Goal: Obtain resource: Download file/media

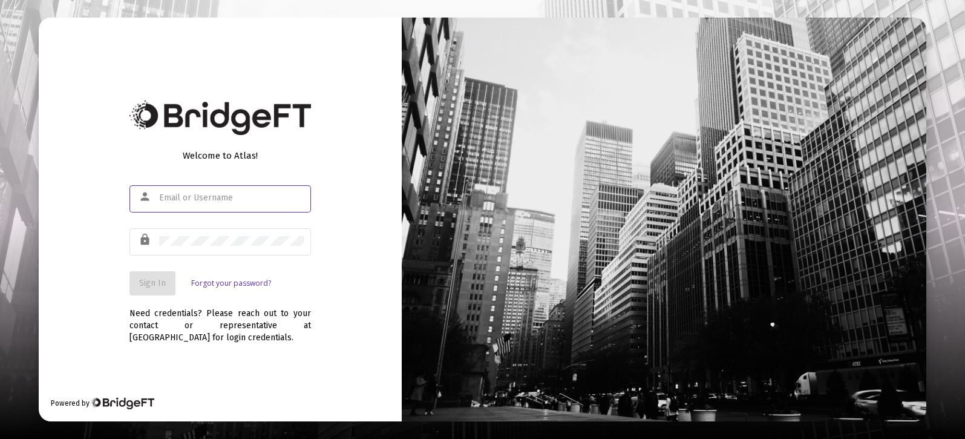
type input "[PERSON_NAME][EMAIL_ADDRESS][DOMAIN_NAME]"
click at [302, 274] on div "Sign In Forgot your password?" at bounding box center [220, 283] width 182 height 24
click at [143, 283] on span "Sign In" at bounding box center [152, 283] width 27 height 10
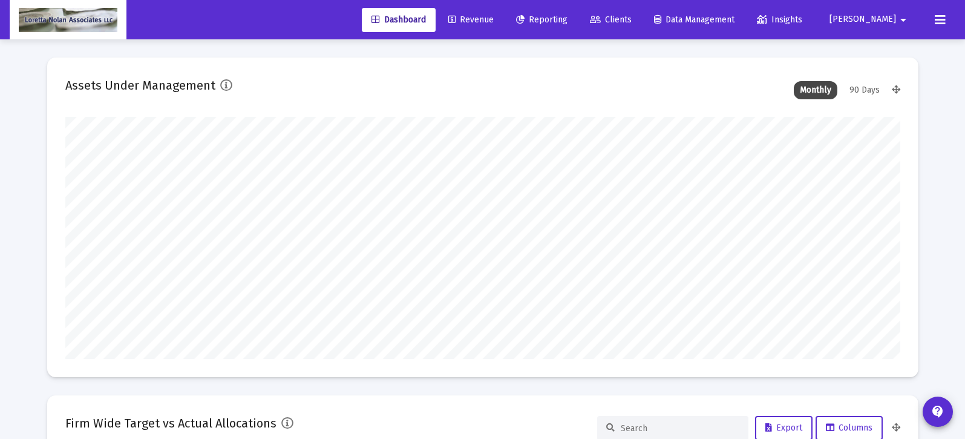
scroll to position [242, 450]
type input "[DATE]"
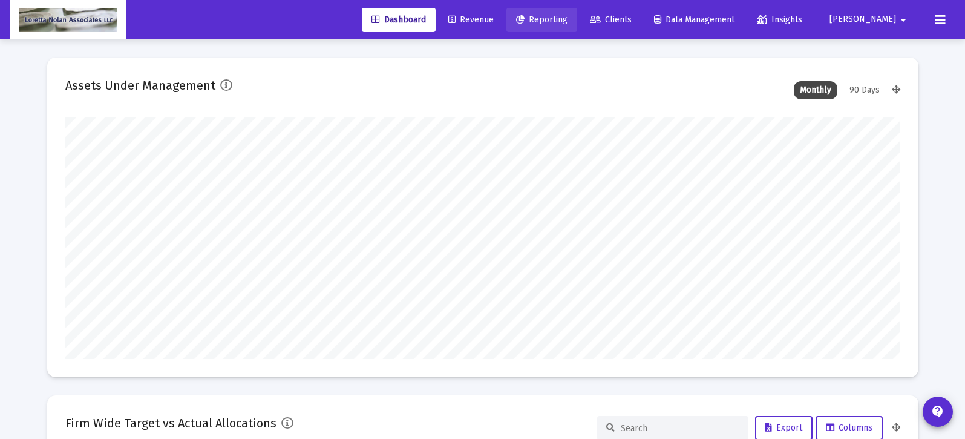
click at [568, 16] on span "Reporting" at bounding box center [541, 20] width 51 height 10
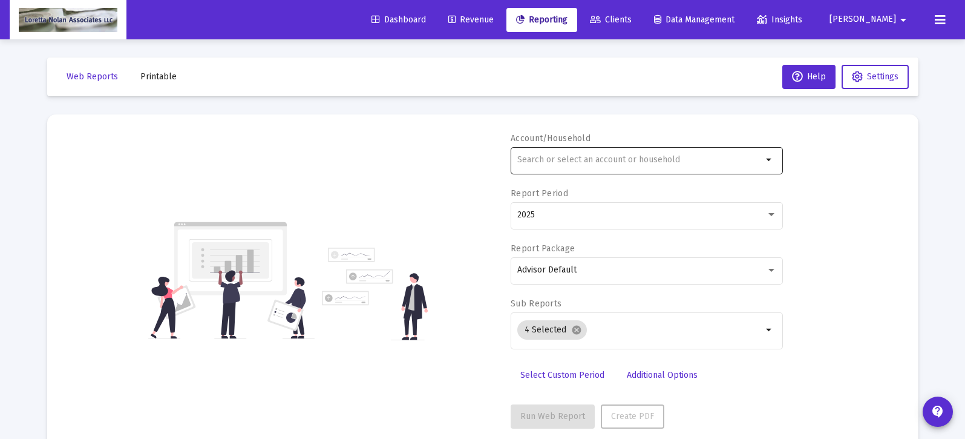
click at [615, 159] on input "text" at bounding box center [639, 160] width 245 height 10
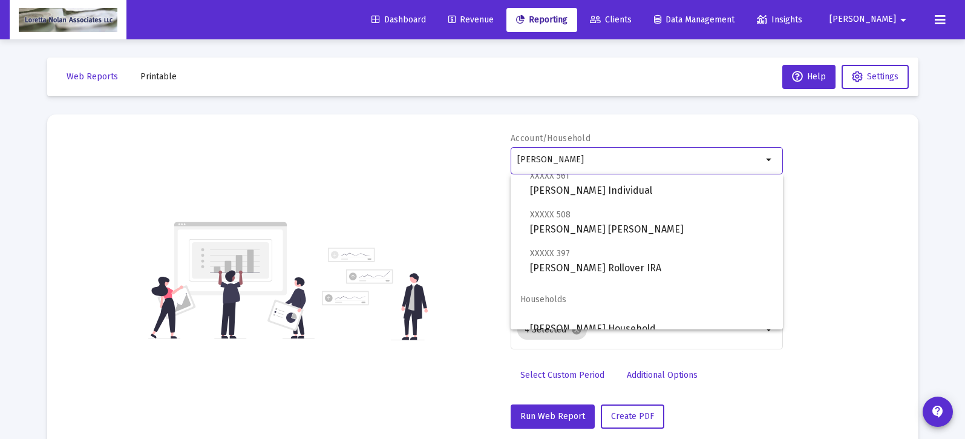
scroll to position [48, 0]
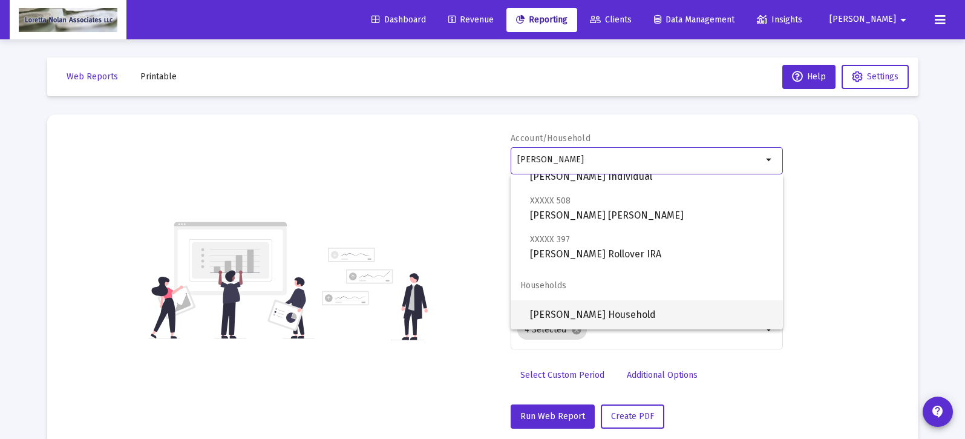
click at [586, 311] on span "[PERSON_NAME] Household" at bounding box center [651, 314] width 243 height 29
type input "[PERSON_NAME] Household"
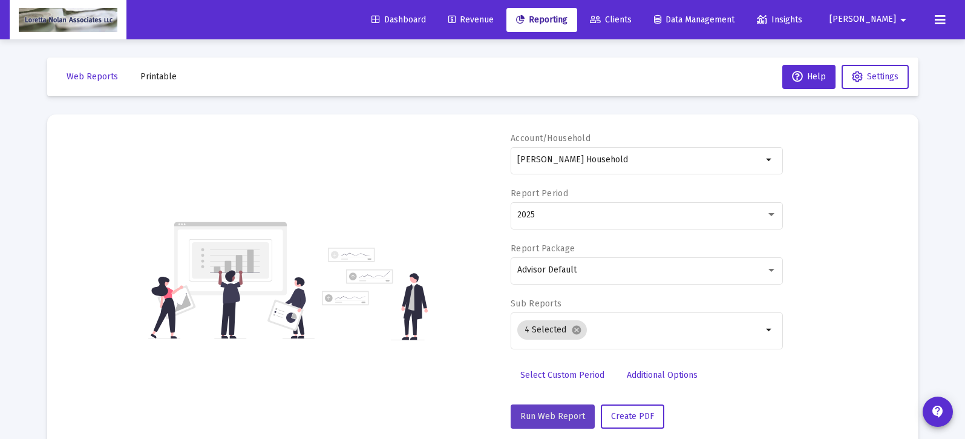
click at [560, 417] on span "Run Web Report" at bounding box center [552, 416] width 65 height 10
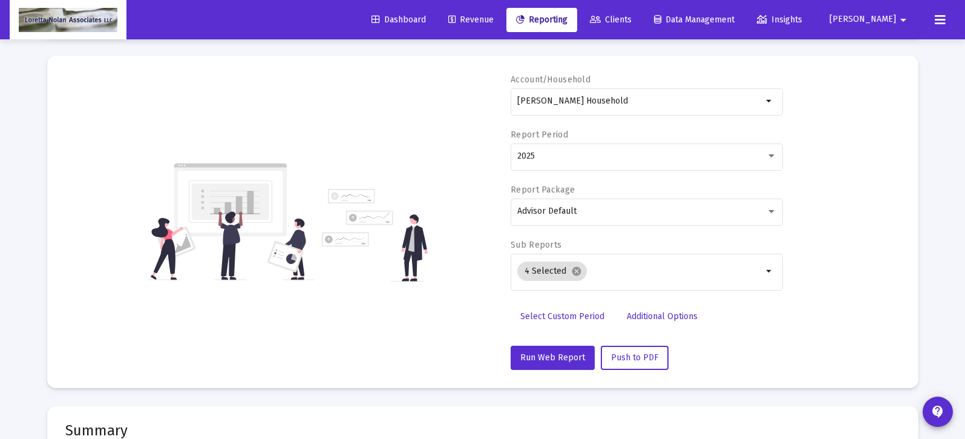
scroll to position [57, 0]
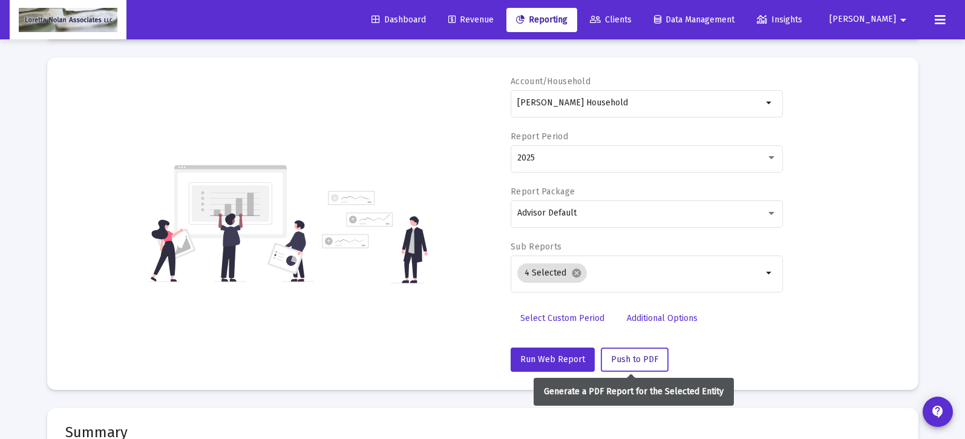
click at [628, 356] on span "Push to PDF" at bounding box center [634, 359] width 47 height 10
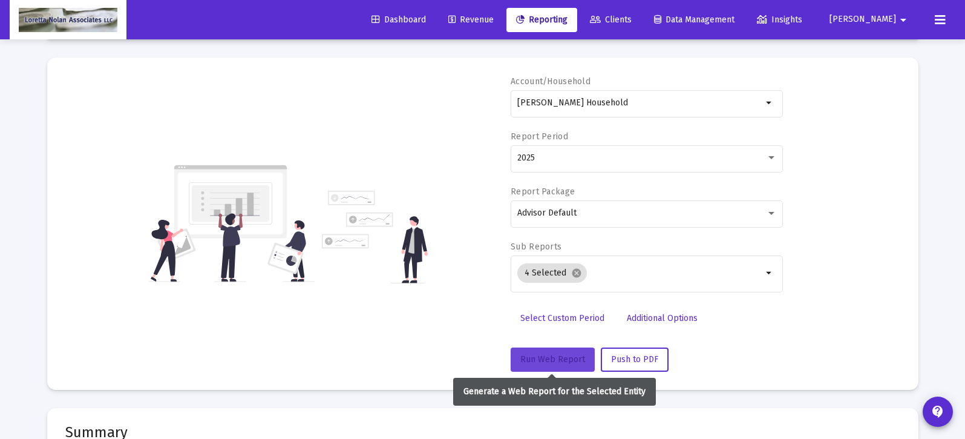
click at [544, 358] on span "Run Web Report" at bounding box center [552, 359] width 65 height 10
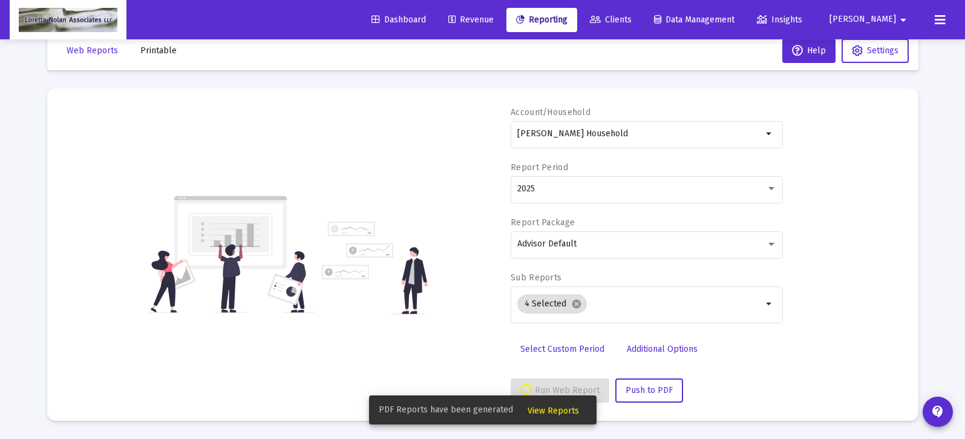
scroll to position [53, 0]
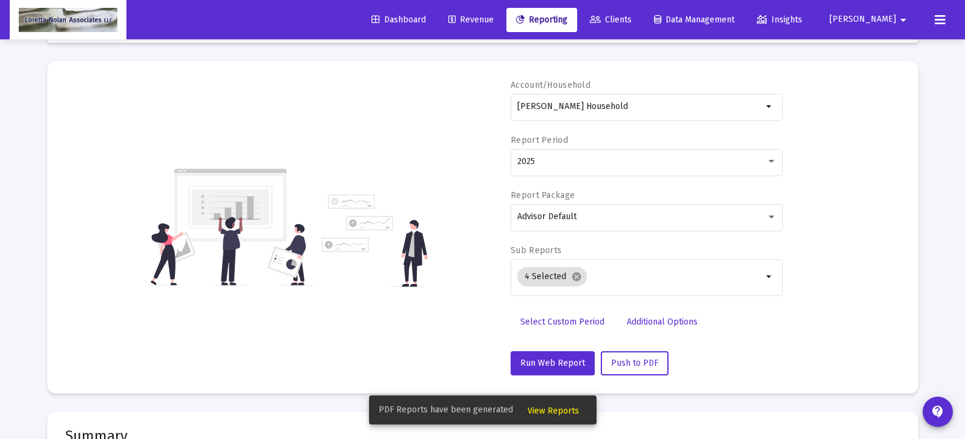
click at [552, 408] on span "View Reports" at bounding box center [553, 410] width 51 height 10
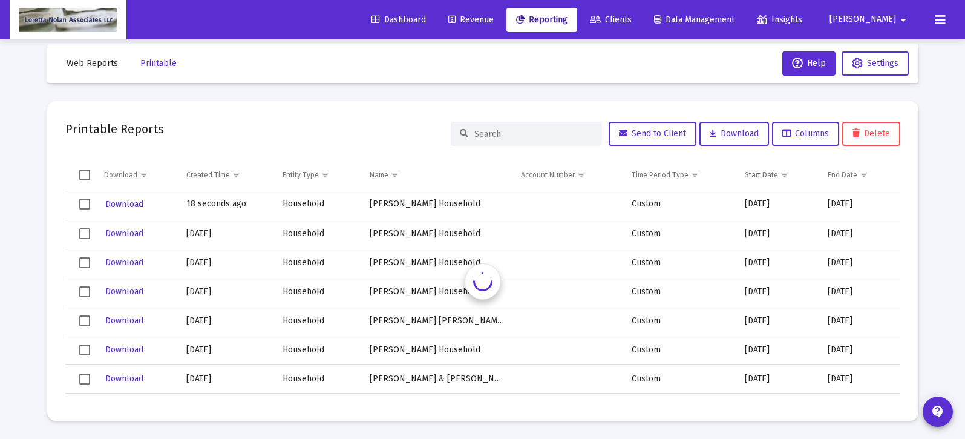
scroll to position [13, 0]
click at [421, 203] on td "[PERSON_NAME] Household" at bounding box center [436, 204] width 151 height 29
click at [128, 206] on span "Download" at bounding box center [124, 204] width 38 height 10
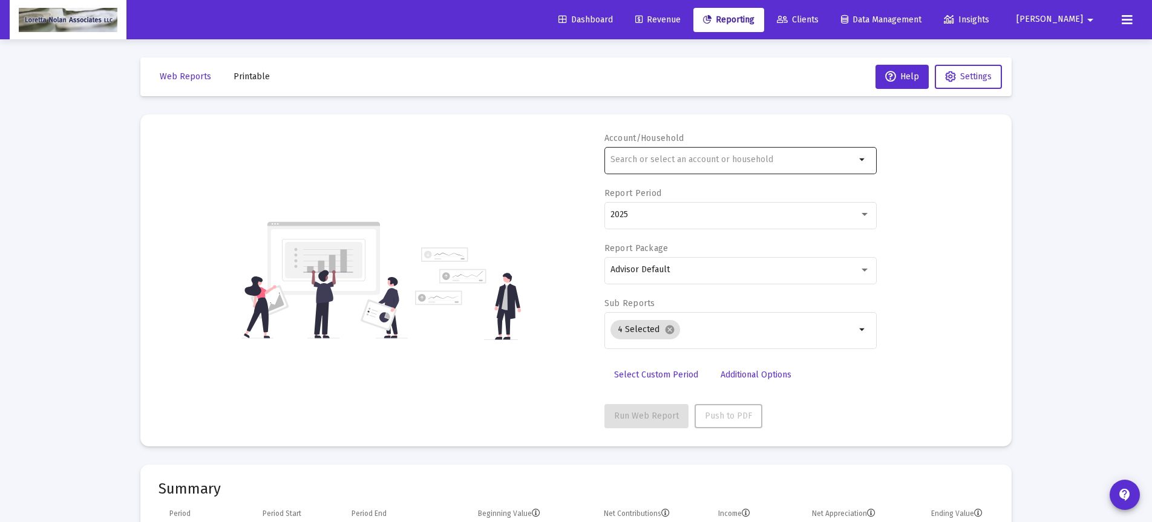
click at [711, 158] on input "text" at bounding box center [733, 160] width 245 height 10
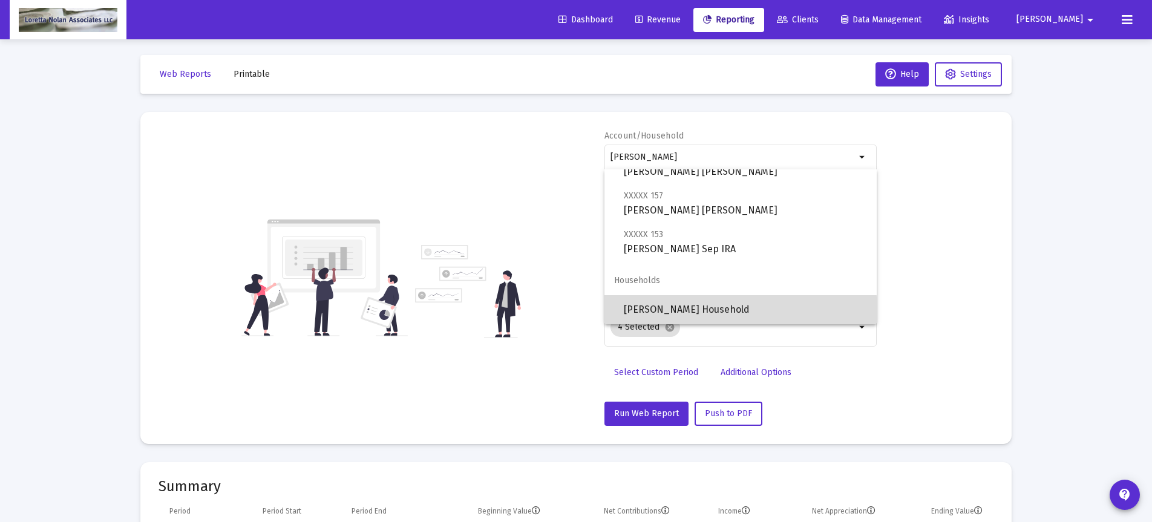
scroll to position [5, 0]
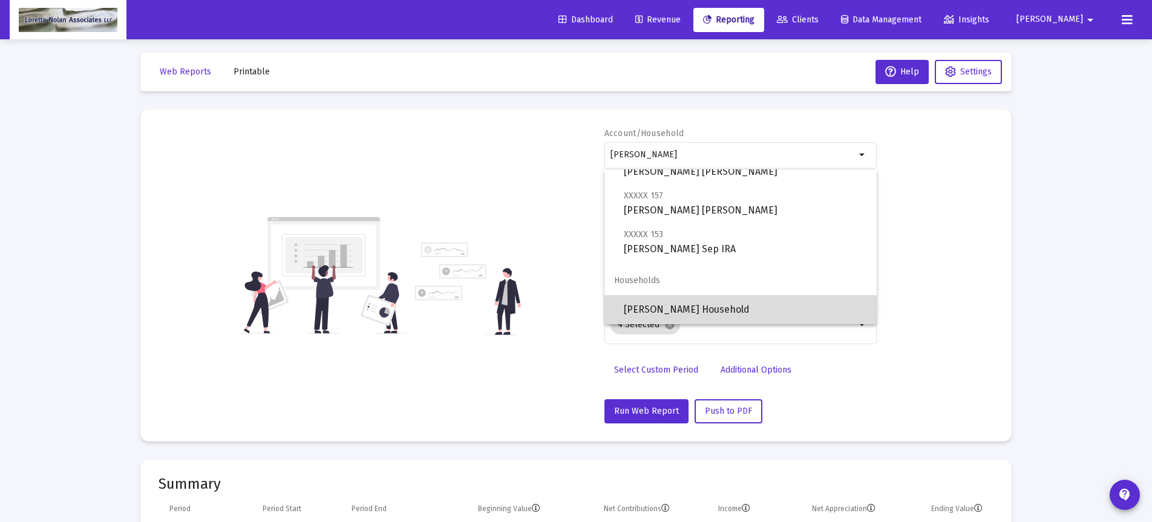
click at [669, 313] on span "[PERSON_NAME] Household" at bounding box center [745, 309] width 243 height 29
type input "[PERSON_NAME] Household"
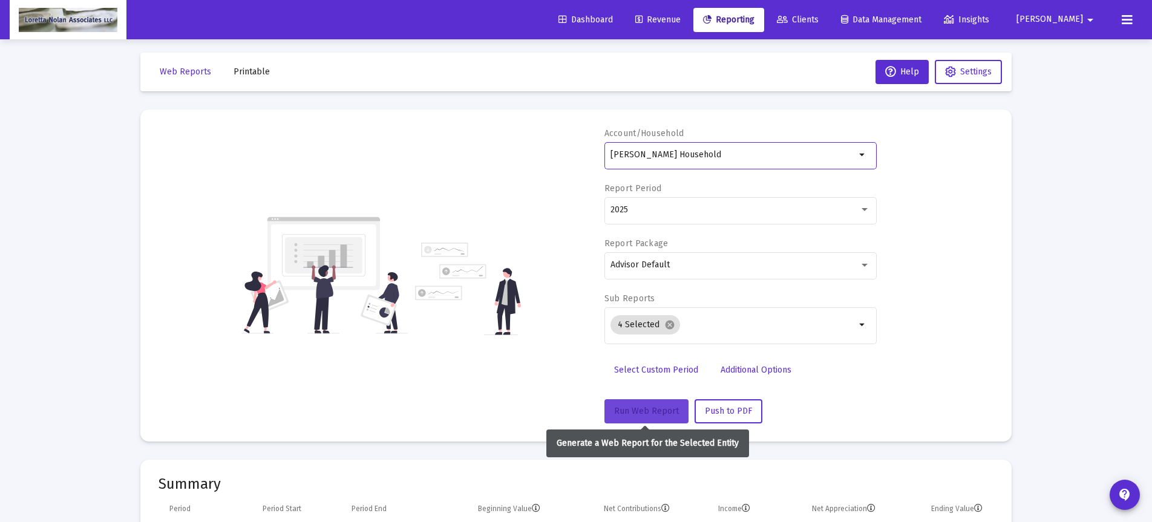
click at [643, 412] on span "Run Web Report" at bounding box center [646, 411] width 65 height 10
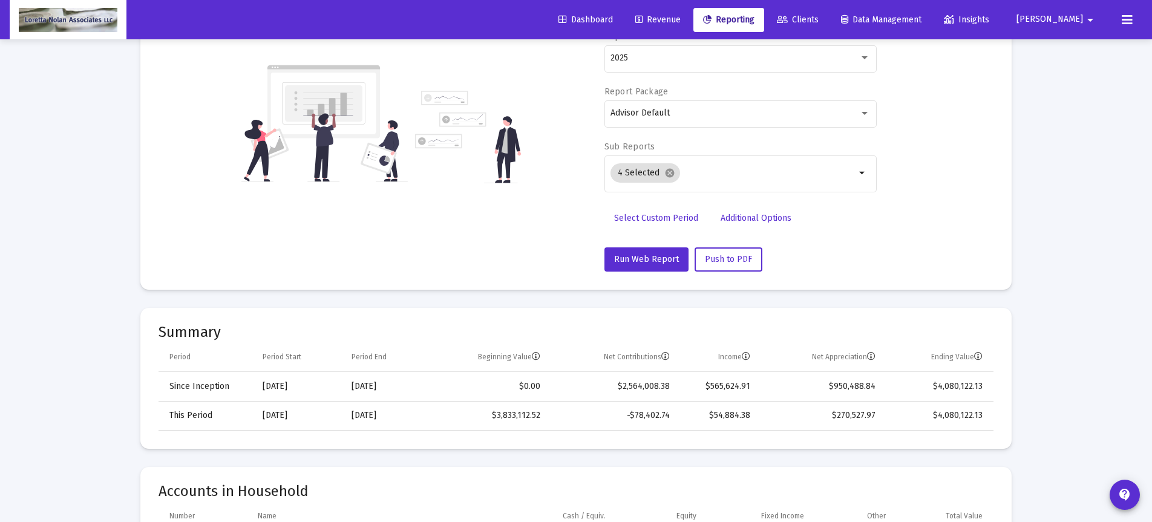
scroll to position [162, 0]
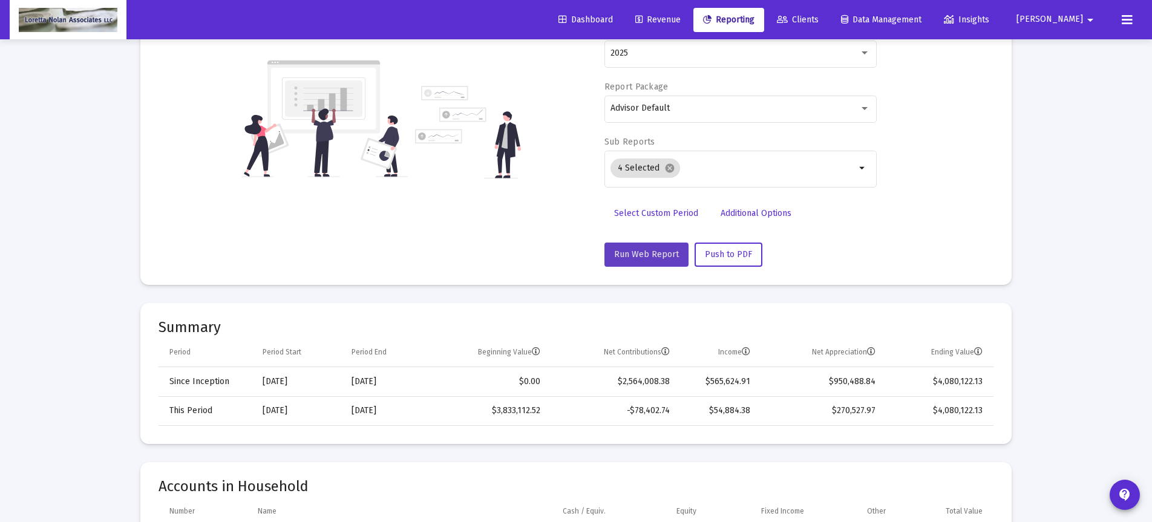
click at [647, 251] on span "Run Web Report" at bounding box center [646, 254] width 65 height 10
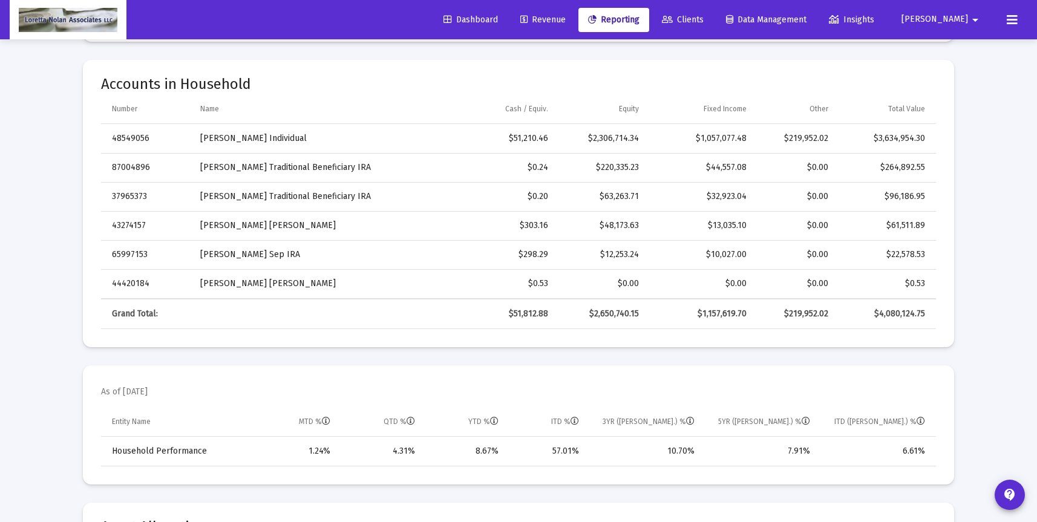
scroll to position [0, 0]
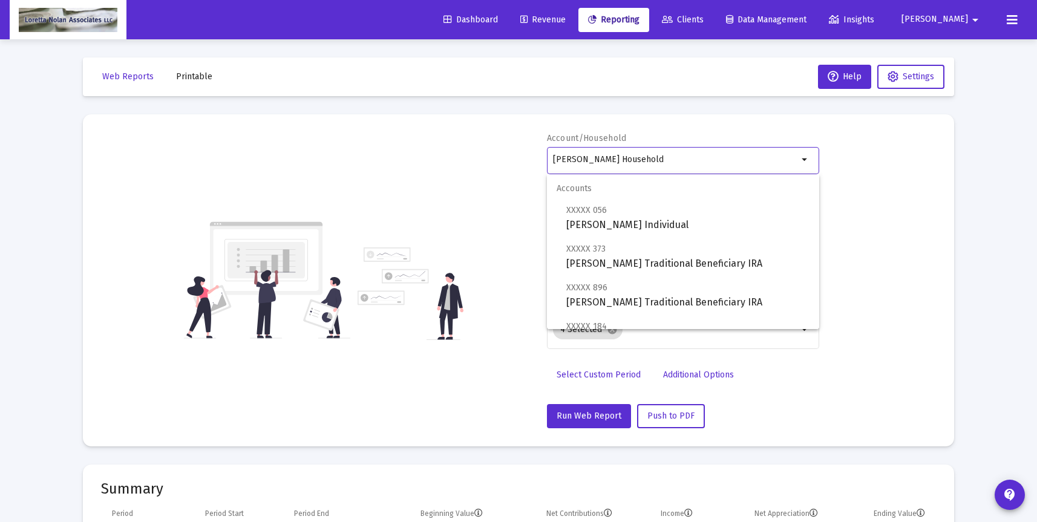
click at [657, 159] on input "[PERSON_NAME] Household" at bounding box center [675, 160] width 245 height 10
click at [920, 174] on div "Account/Household [PERSON_NAME] Household arrow_drop_down Report Period 2025 Re…" at bounding box center [518, 281] width 835 height 296
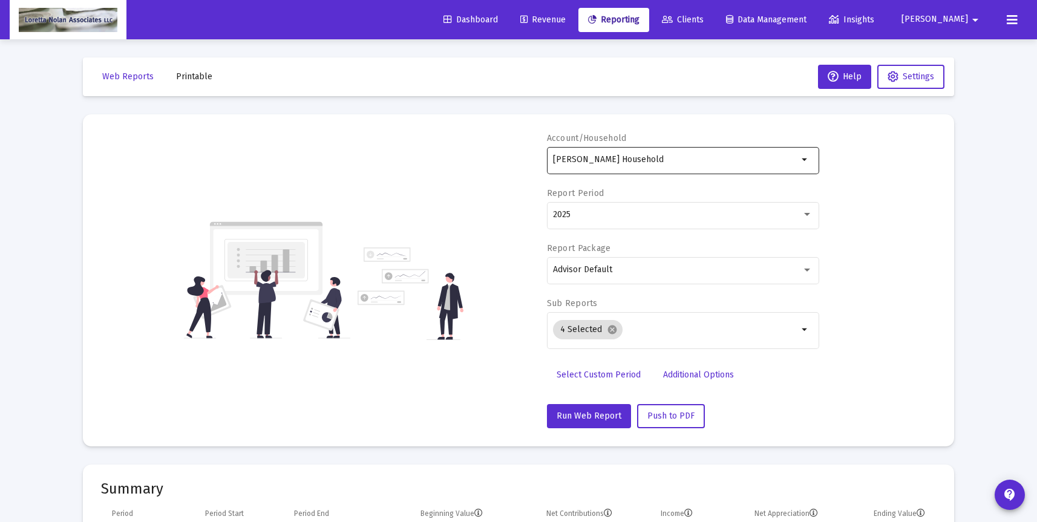
scroll to position [5, 0]
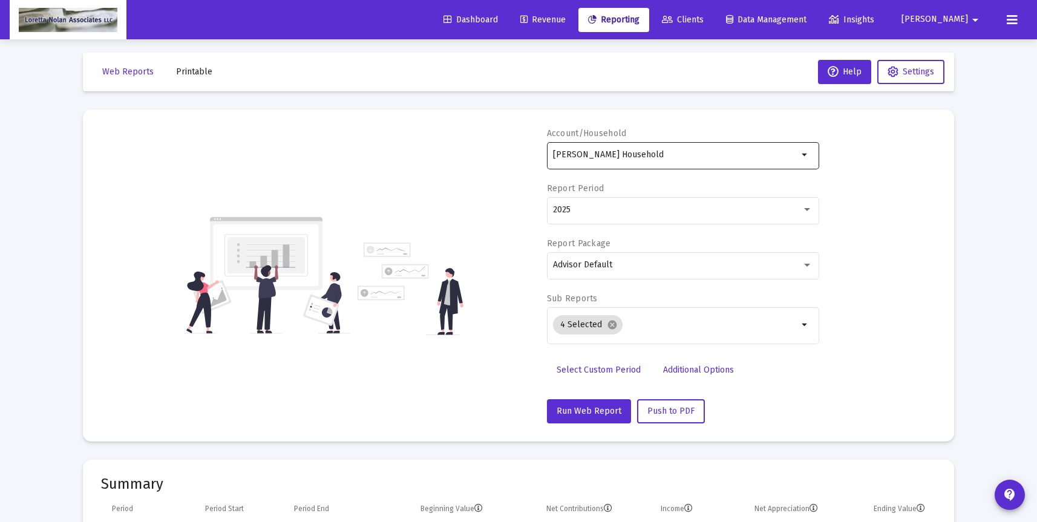
click at [669, 159] on input "[PERSON_NAME] Household" at bounding box center [675, 155] width 245 height 10
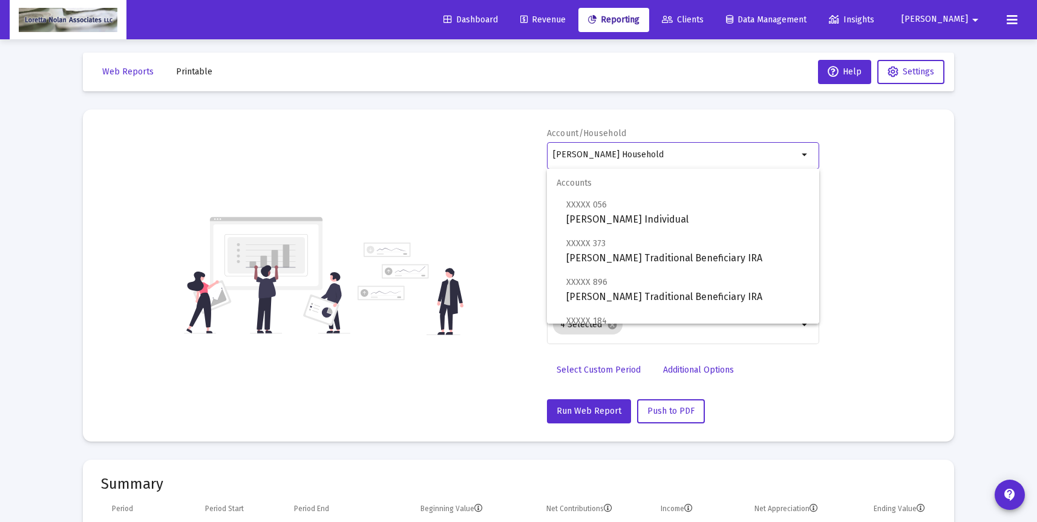
scroll to position [5, 0]
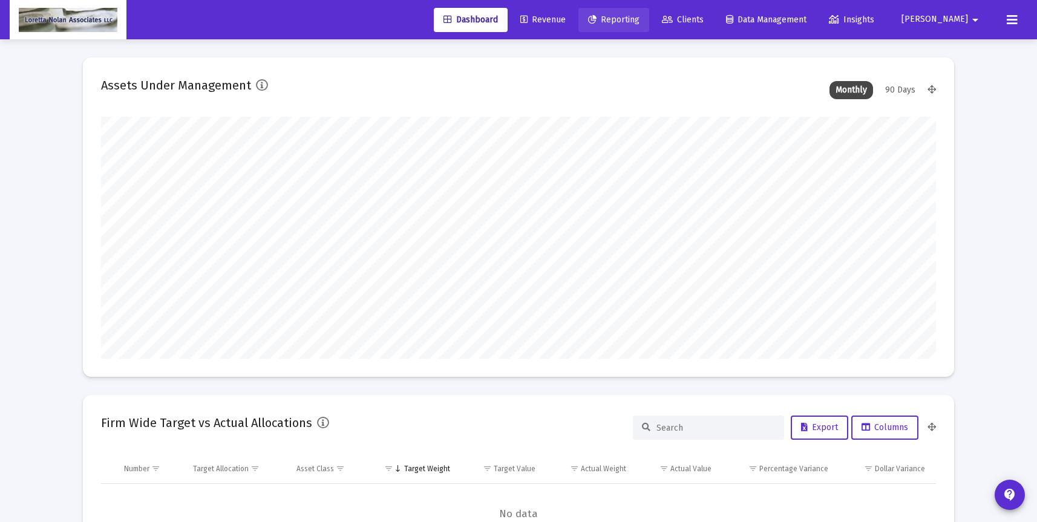
click at [640, 15] on span "Reporting" at bounding box center [613, 20] width 51 height 10
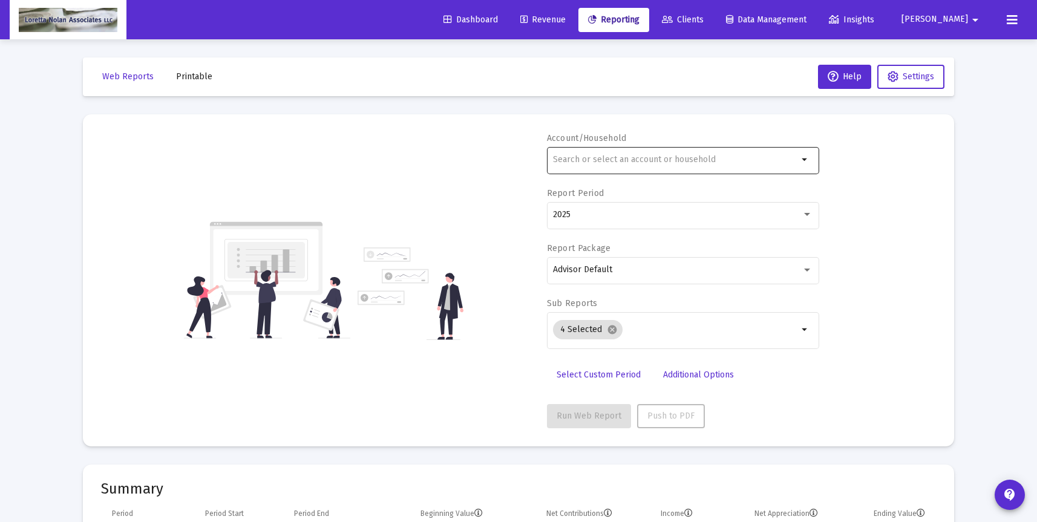
click at [621, 160] on input "text" at bounding box center [675, 160] width 245 height 10
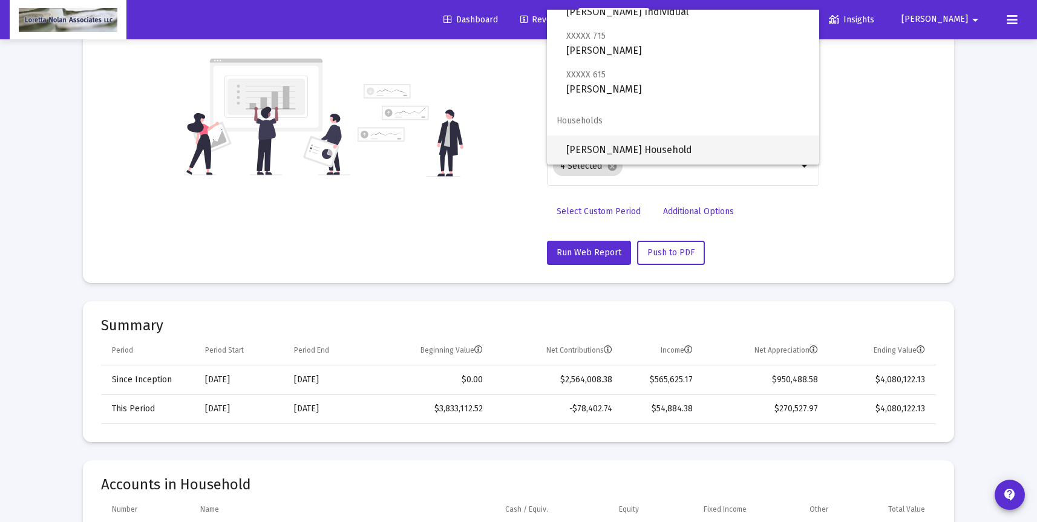
scroll to position [170, 0]
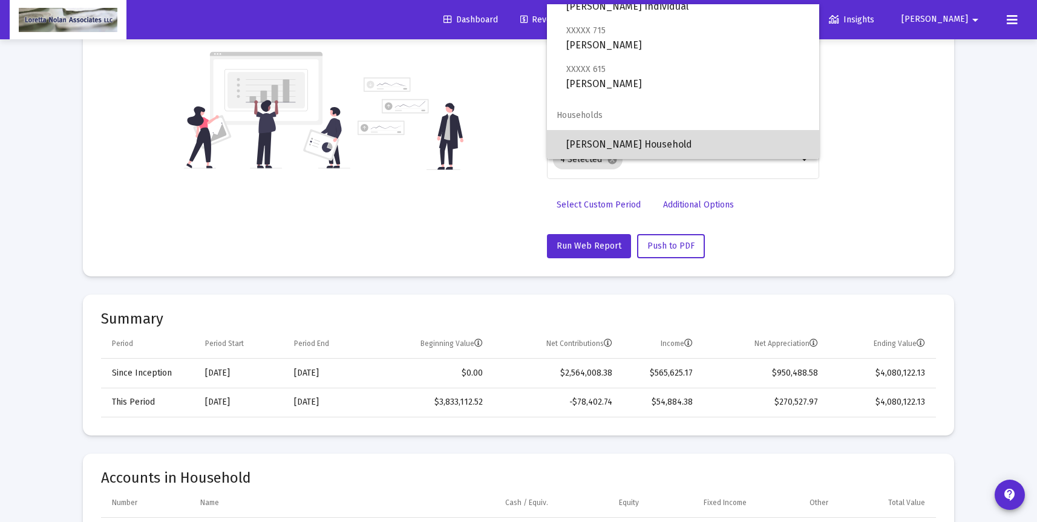
click at [592, 143] on span "[PERSON_NAME] Household" at bounding box center [687, 144] width 243 height 29
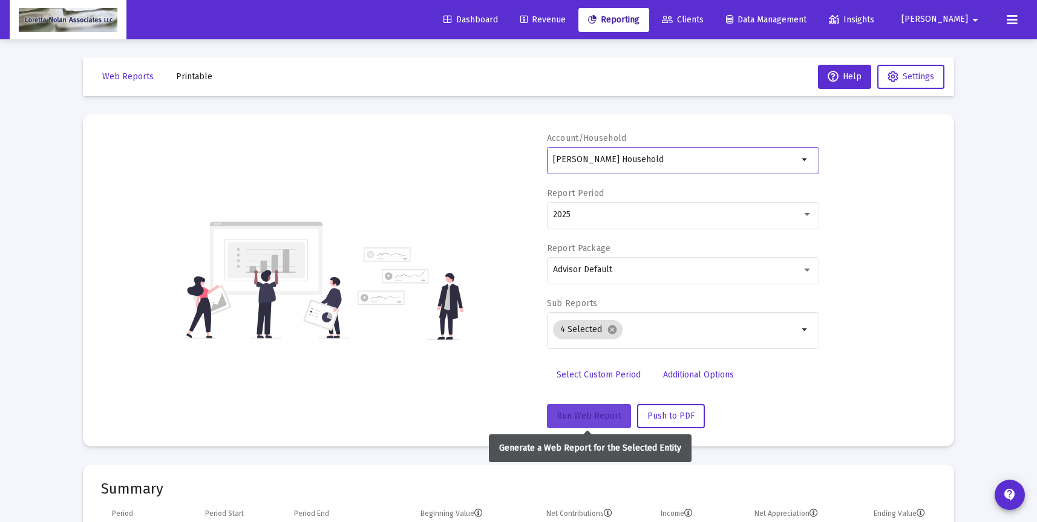
click at [579, 415] on span "Run Web Report" at bounding box center [589, 416] width 65 height 10
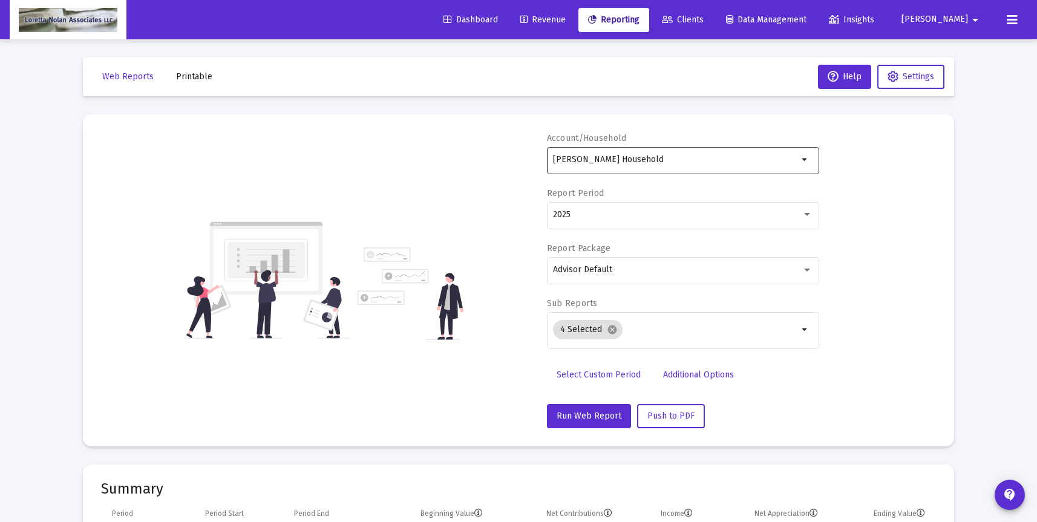
click at [705, 156] on input "[PERSON_NAME] Household" at bounding box center [675, 160] width 245 height 10
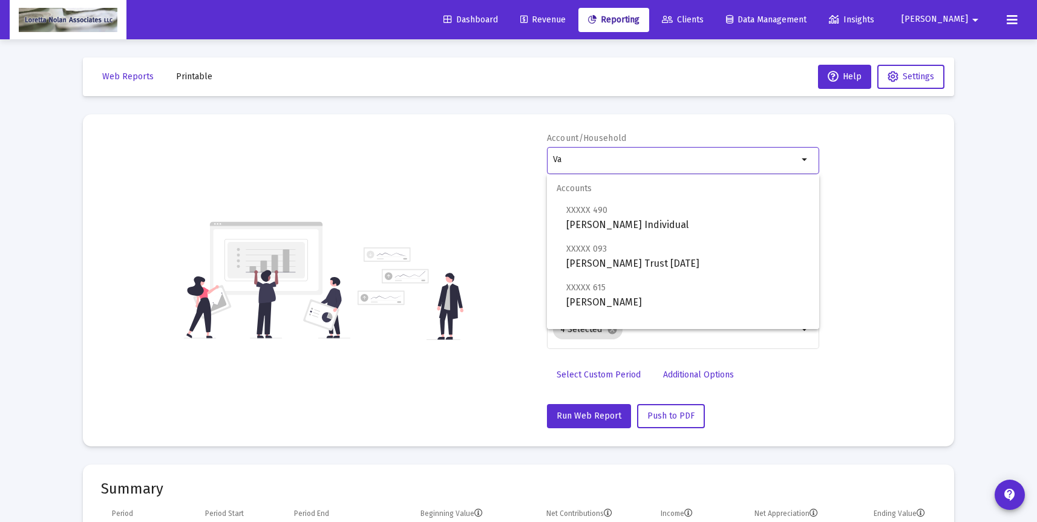
type input "V"
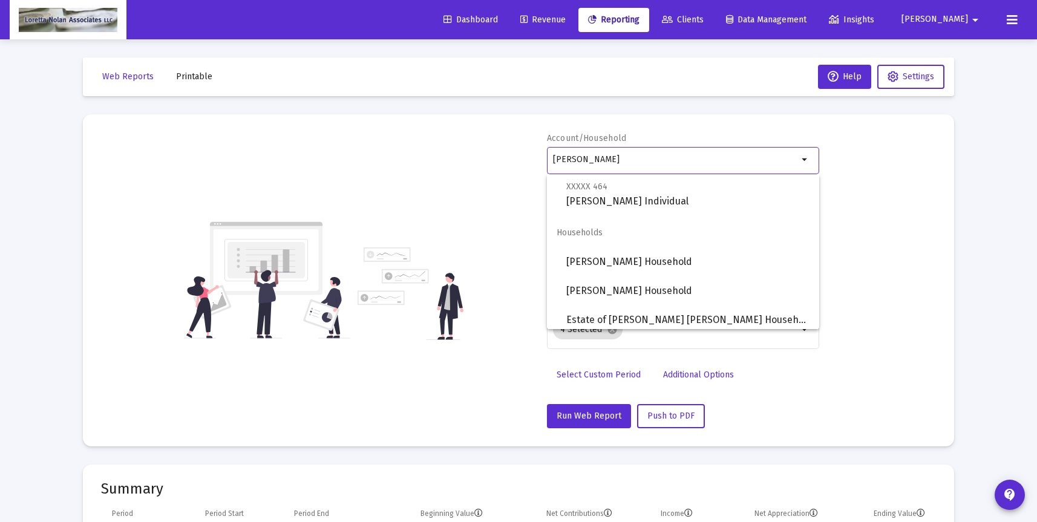
scroll to position [184, 0]
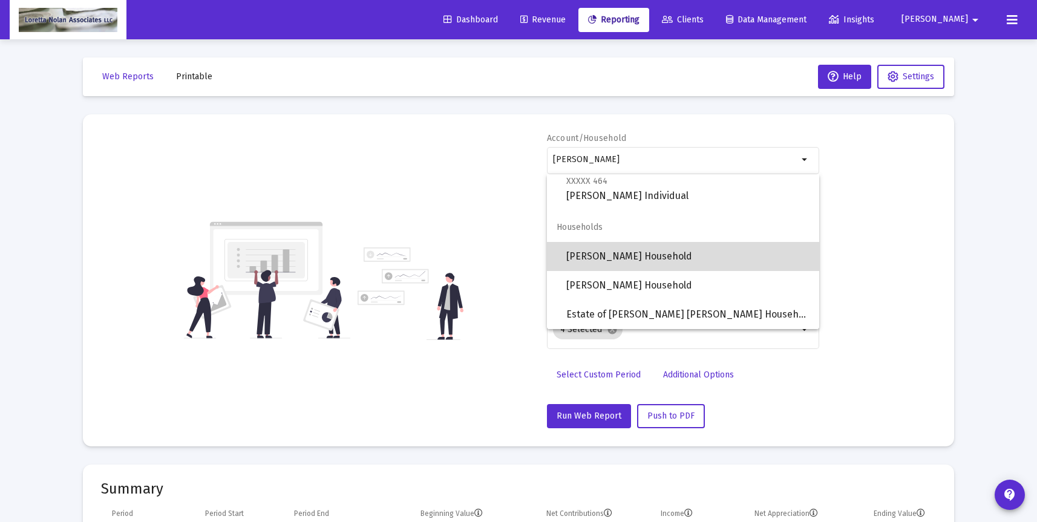
click at [591, 255] on span "[PERSON_NAME] Household" at bounding box center [687, 256] width 243 height 29
type input "[PERSON_NAME] Household"
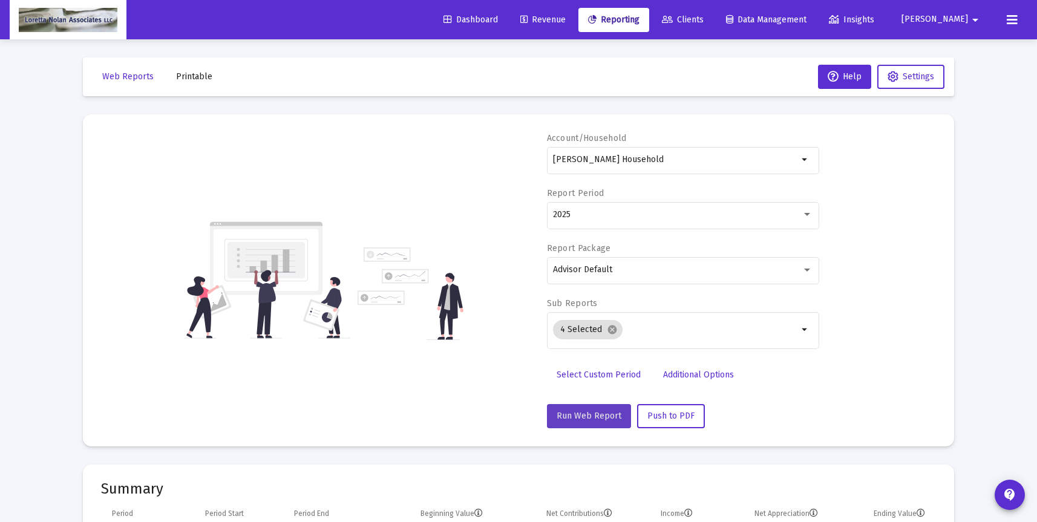
click at [593, 411] on span "Run Web Report" at bounding box center [589, 416] width 65 height 10
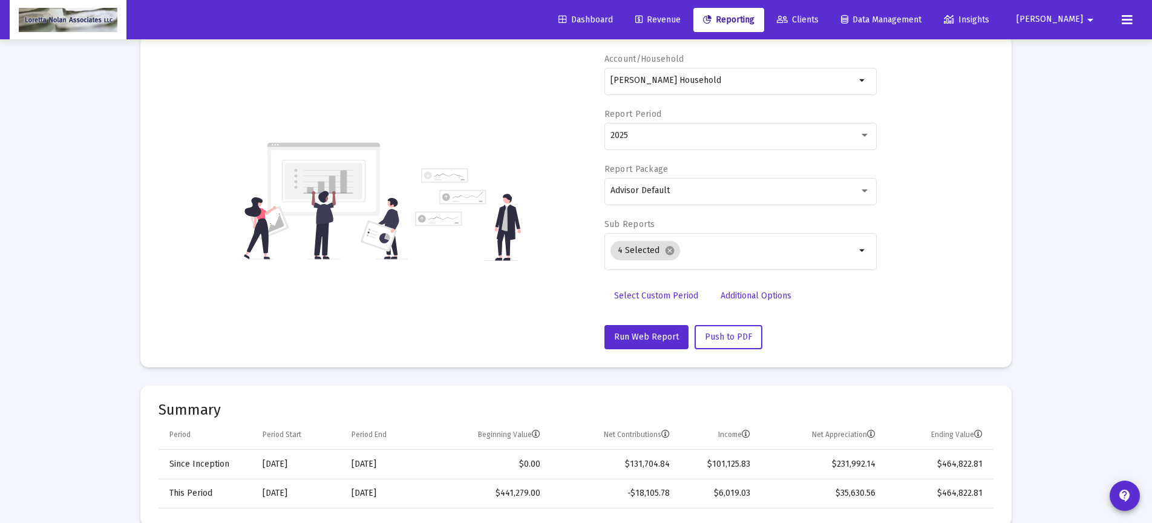
scroll to position [0, 0]
